Goal: Find specific page/section

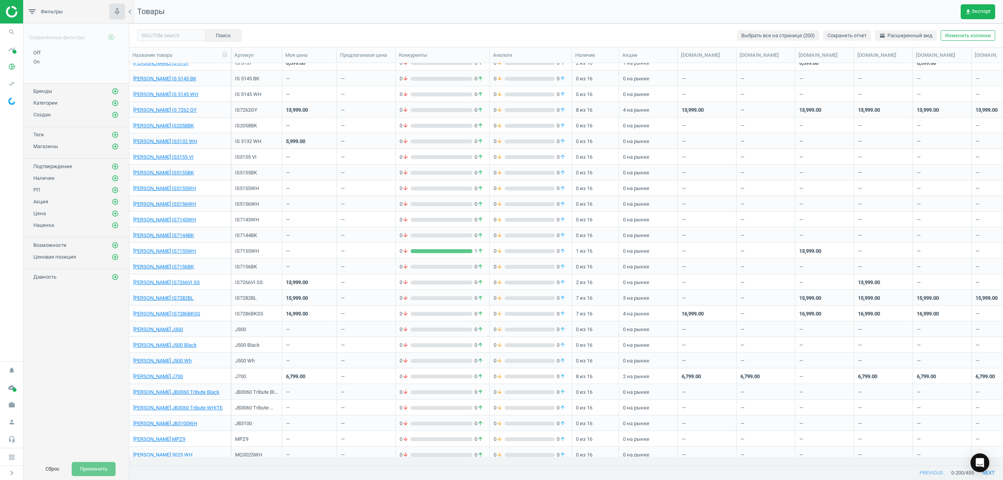
scroll to position [442, 0]
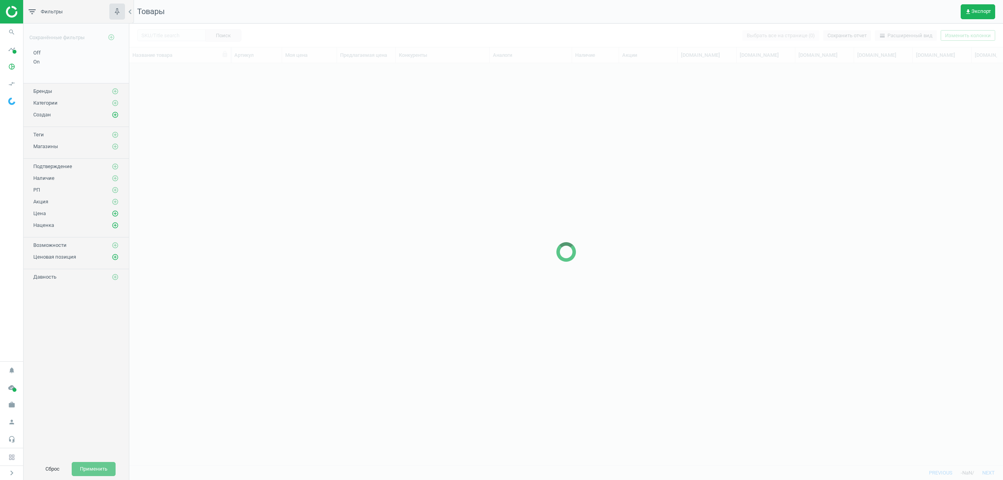
scroll to position [386, 866]
